Goal: Browse casually

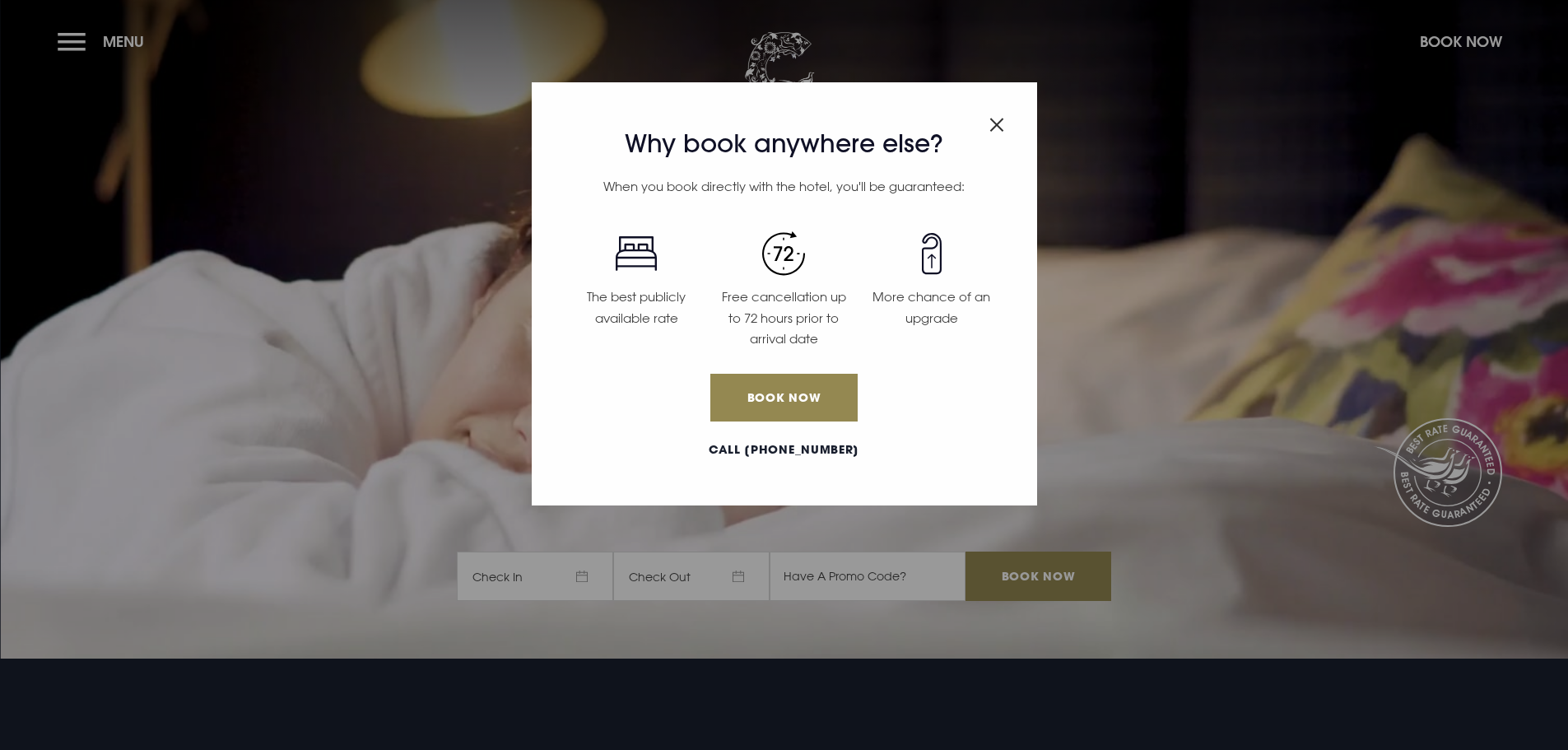
click at [1001, 121] on img "Close modal" at bounding box center [997, 124] width 15 height 14
click at [1001, 125] on img "Close modal" at bounding box center [997, 124] width 15 height 14
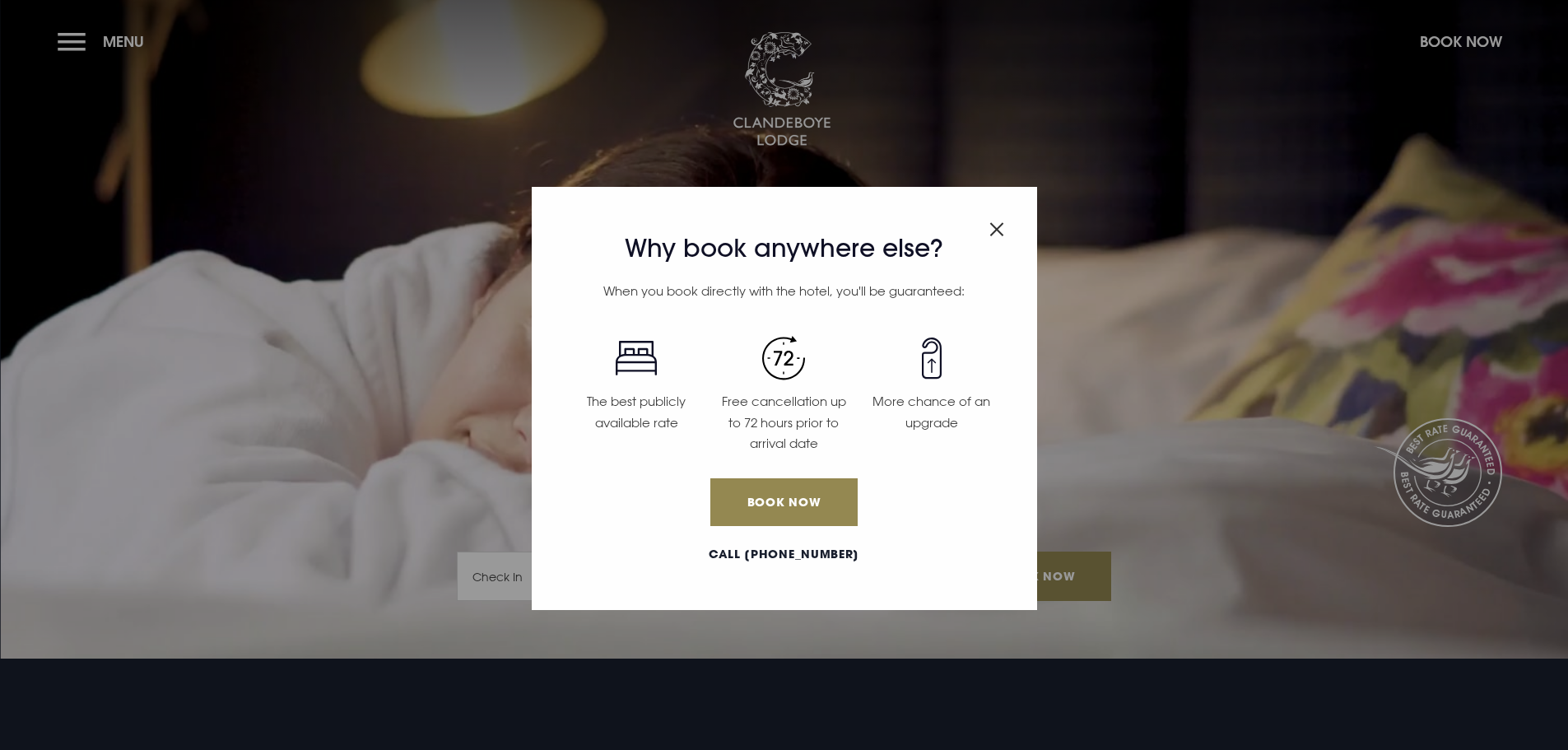
click at [1068, 85] on div "Why book anywhere else? When you book directly with the hotel, you'll be guaran…" at bounding box center [784, 375] width 1568 height 750
